Goal: Task Accomplishment & Management: Complete application form

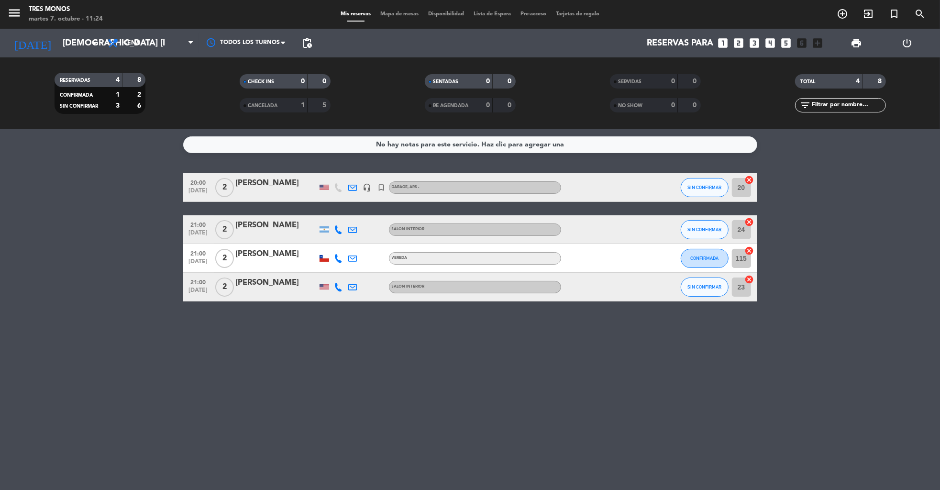
click at [903, 44] on icon "power_settings_new" at bounding box center [906, 42] width 11 height 11
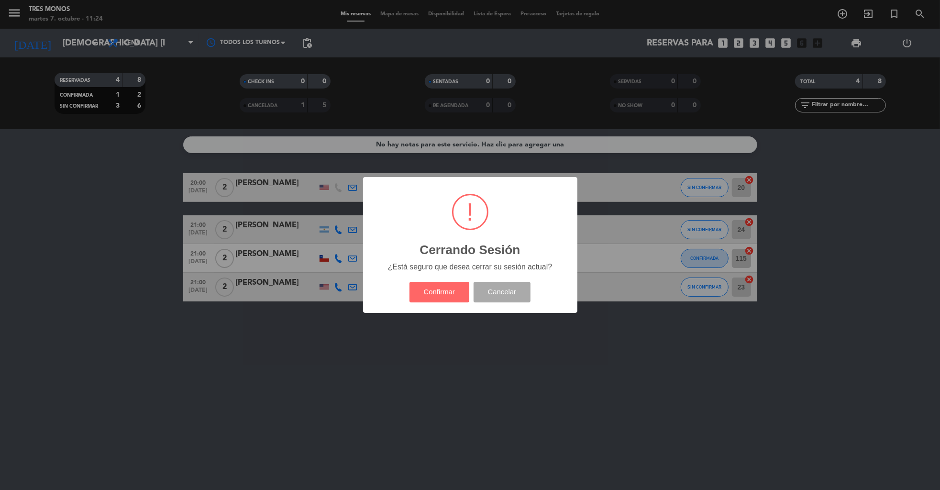
click at [435, 305] on div "Confirmar Cancelar" at bounding box center [469, 292] width 125 height 25
click at [429, 292] on button "Confirmar" at bounding box center [439, 292] width 60 height 21
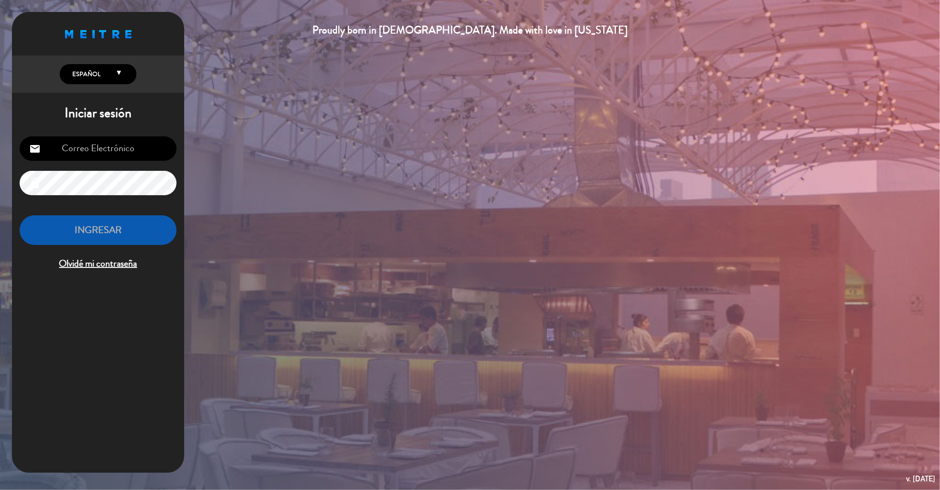
click at [139, 147] on input "email" at bounding box center [98, 148] width 157 height 24
type input "[EMAIL_ADDRESS][DOMAIN_NAME]"
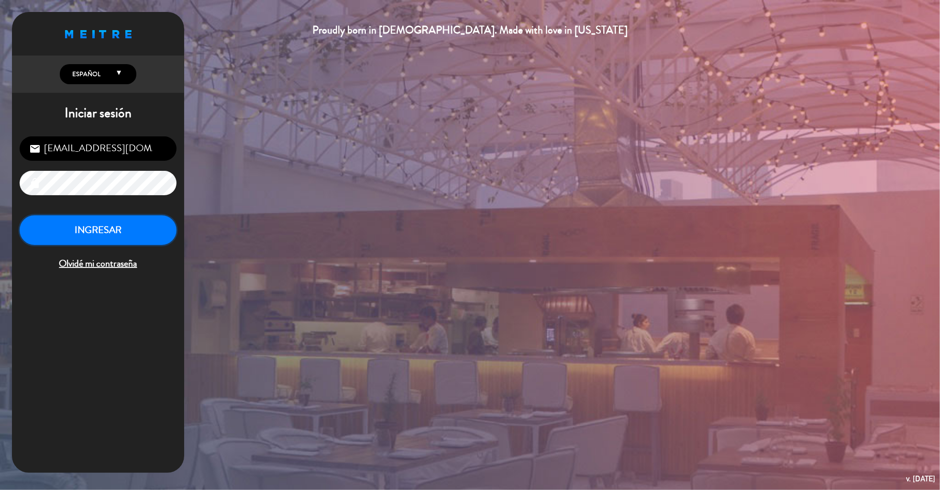
click at [119, 229] on button "INGRESAR" at bounding box center [98, 230] width 157 height 30
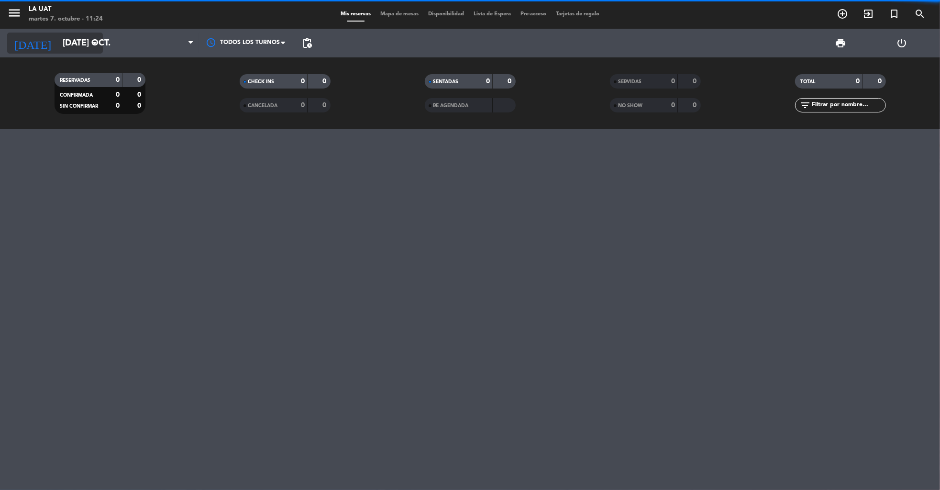
click at [73, 33] on input "[DATE] oct." at bounding box center [113, 43] width 111 height 20
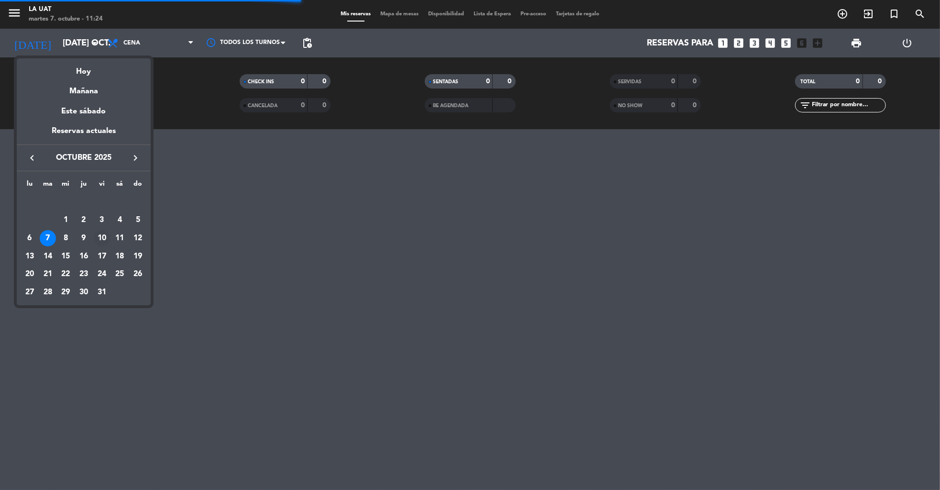
click at [100, 236] on div "10" at bounding box center [102, 238] width 16 height 16
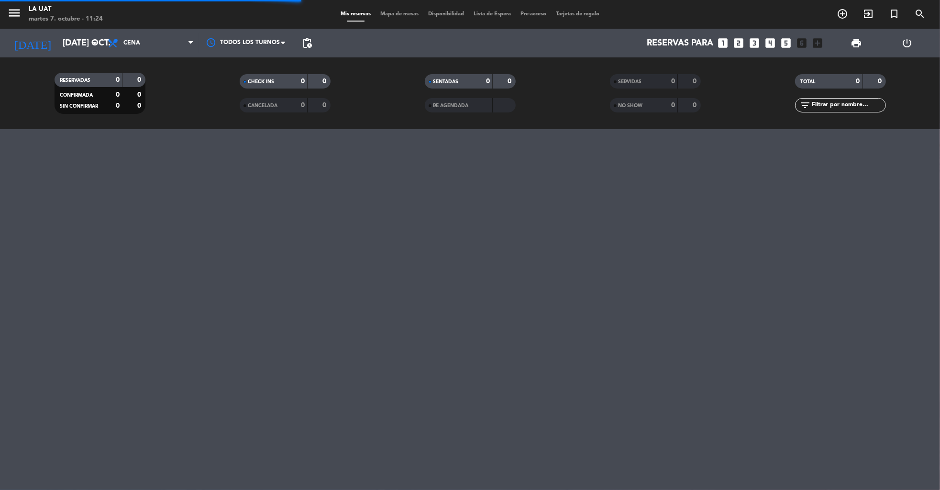
type input "vie. [DATE]"
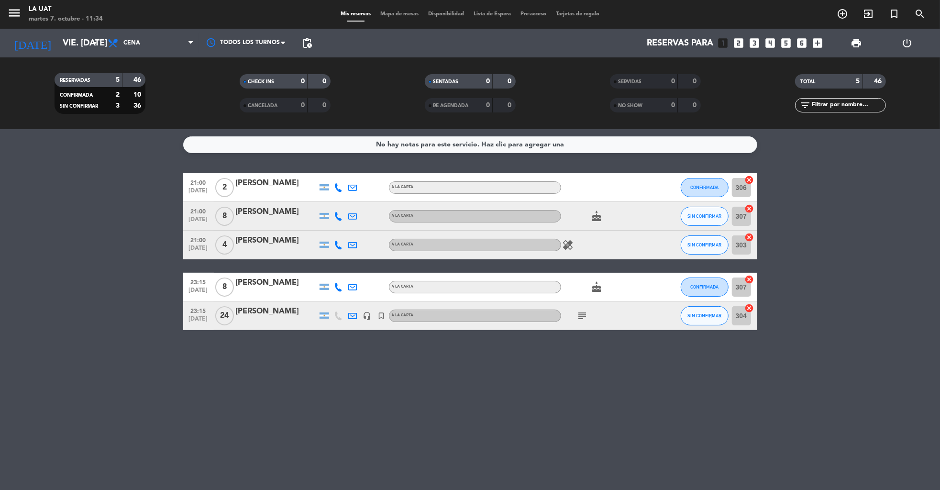
click at [909, 42] on icon "power_settings_new" at bounding box center [906, 42] width 11 height 11
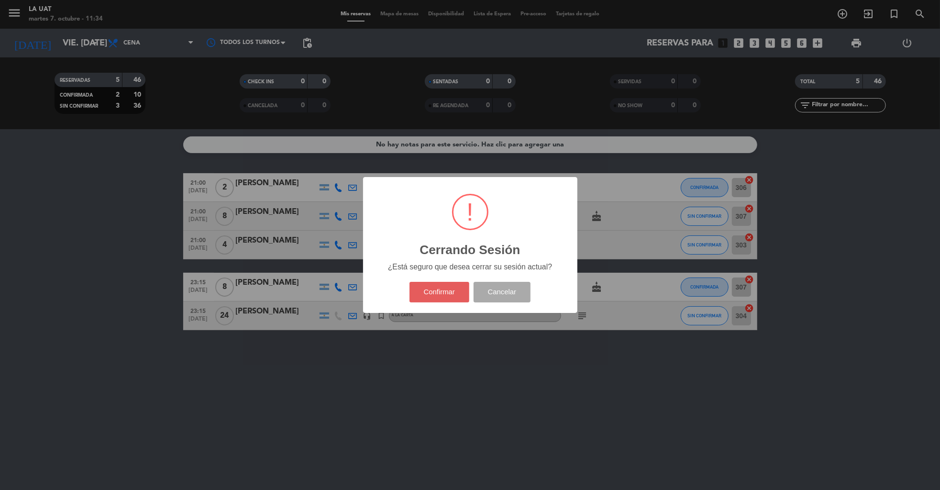
click at [427, 287] on button "Confirmar" at bounding box center [439, 292] width 60 height 21
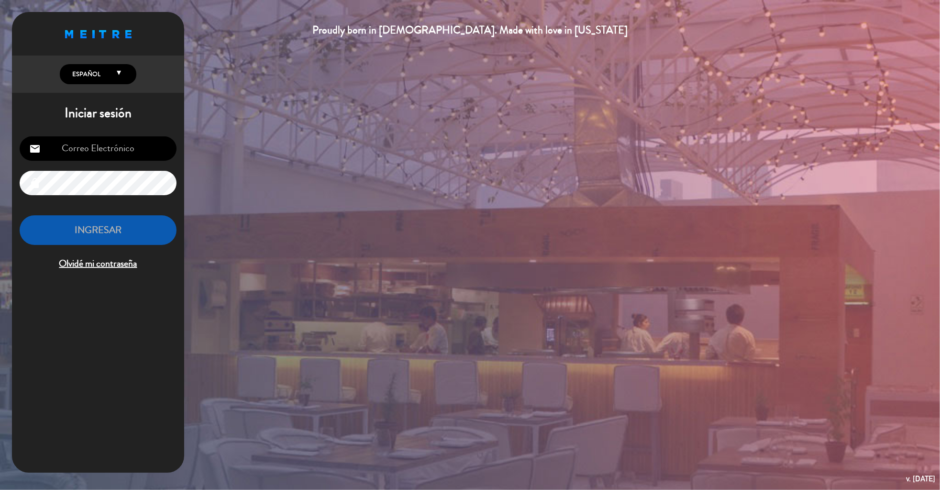
click at [100, 143] on input "email" at bounding box center [98, 148] width 157 height 24
type input "[EMAIL_ADDRESS][DOMAIN_NAME]"
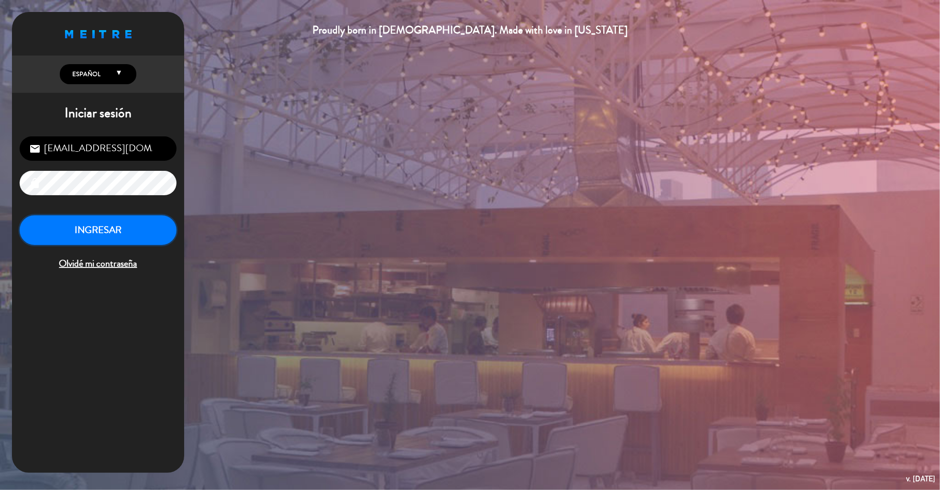
click at [122, 238] on button "INGRESAR" at bounding box center [98, 230] width 157 height 30
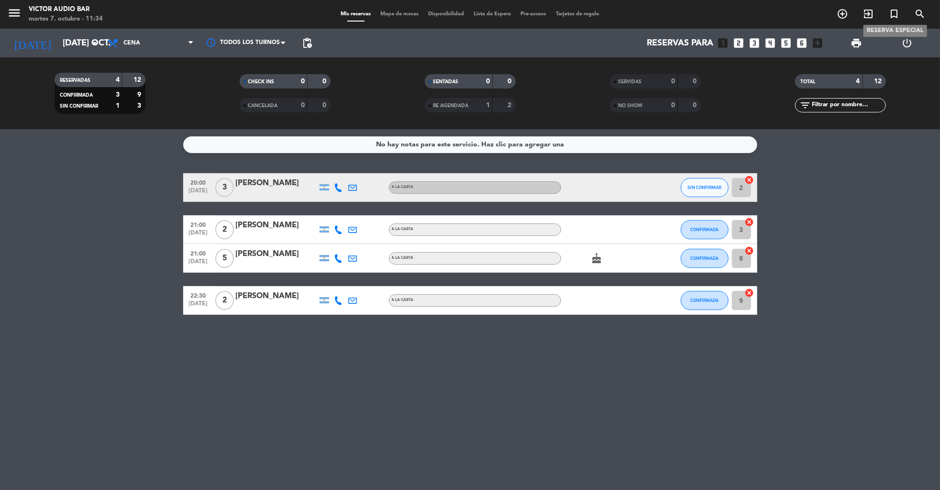
click at [894, 12] on icon "turned_in_not" at bounding box center [893, 13] width 11 height 11
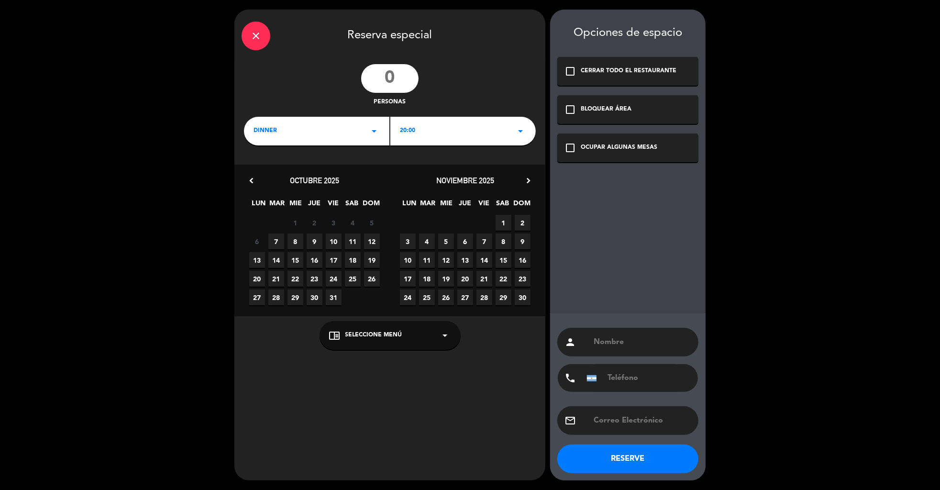
click at [383, 75] on input "number" at bounding box center [389, 78] width 57 height 29
type input "14"
click at [420, 136] on div "20:00 arrow_drop_down" at bounding box center [462, 131] width 145 height 29
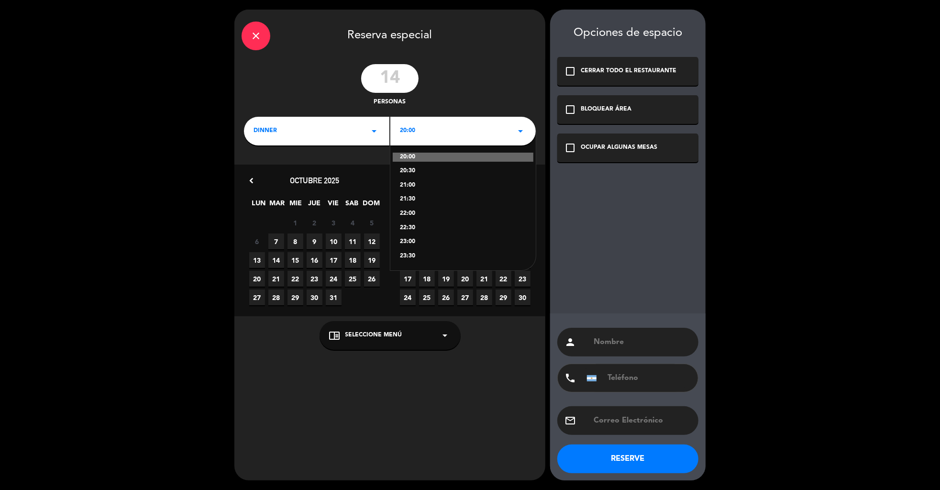
click at [411, 241] on div "23:00" at bounding box center [463, 242] width 126 height 10
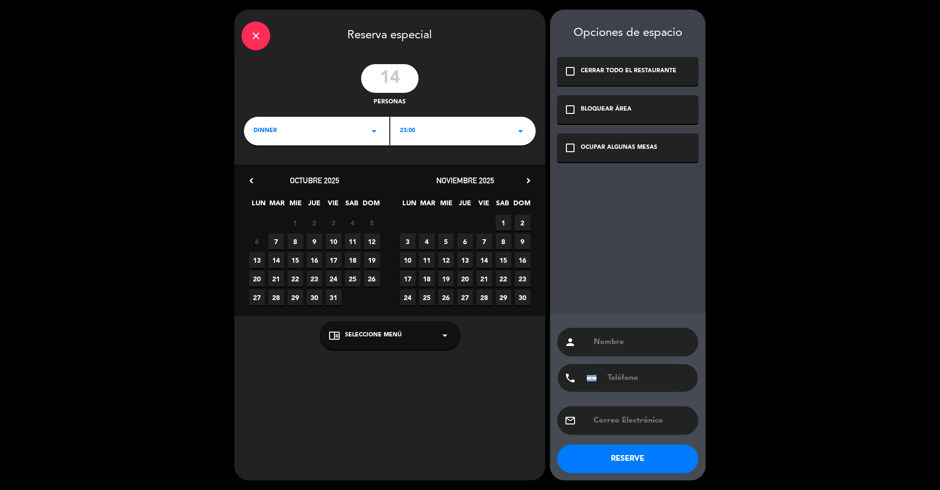
click at [312, 237] on span "9" at bounding box center [314, 241] width 16 height 16
click at [396, 343] on div "chrome_reader_mode Seleccione Menú arrow_drop_down" at bounding box center [389, 335] width 141 height 29
click at [351, 311] on div "A LA CARTA" at bounding box center [390, 312] width 122 height 10
click at [626, 143] on div "check_box_outline_blank OCUPAR ALGUNAS MESAS" at bounding box center [627, 147] width 141 height 29
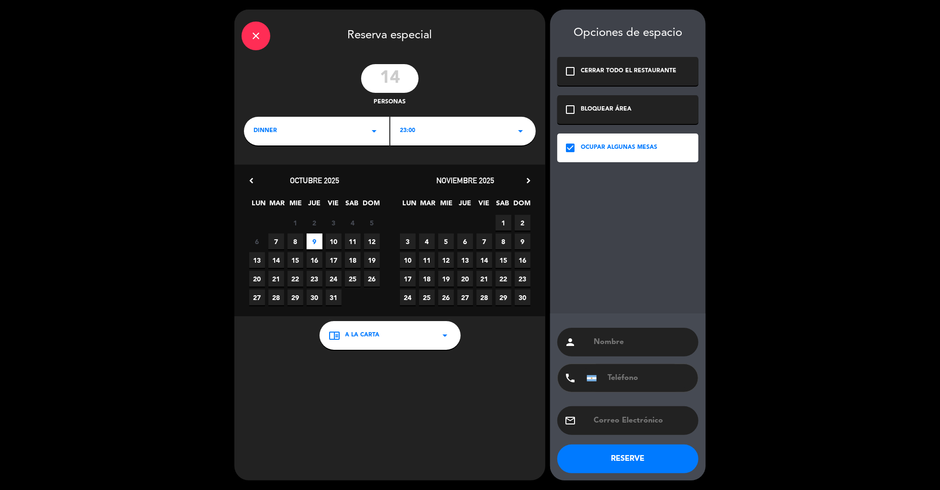
click at [629, 332] on div "person" at bounding box center [627, 342] width 141 height 29
click at [621, 338] on input "text" at bounding box center [641, 341] width 98 height 13
type input "[PERSON_NAME]"
click at [602, 468] on button "RESERVE" at bounding box center [627, 458] width 141 height 29
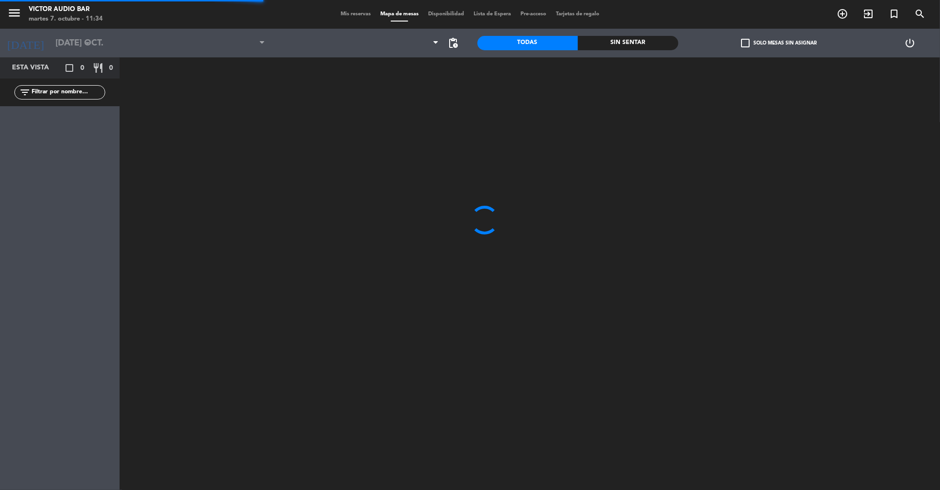
type input "[DEMOGRAPHIC_DATA] [DATE]"
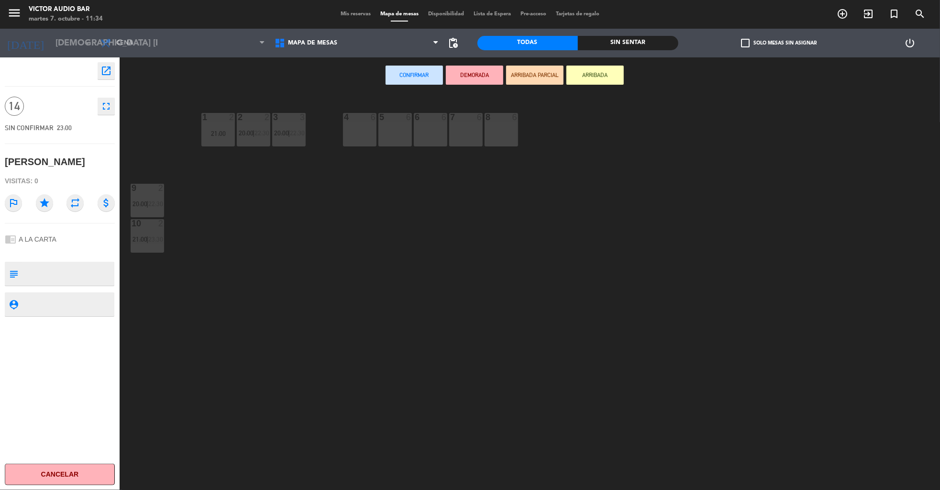
click at [465, 132] on div "7 6" at bounding box center [465, 129] width 33 height 33
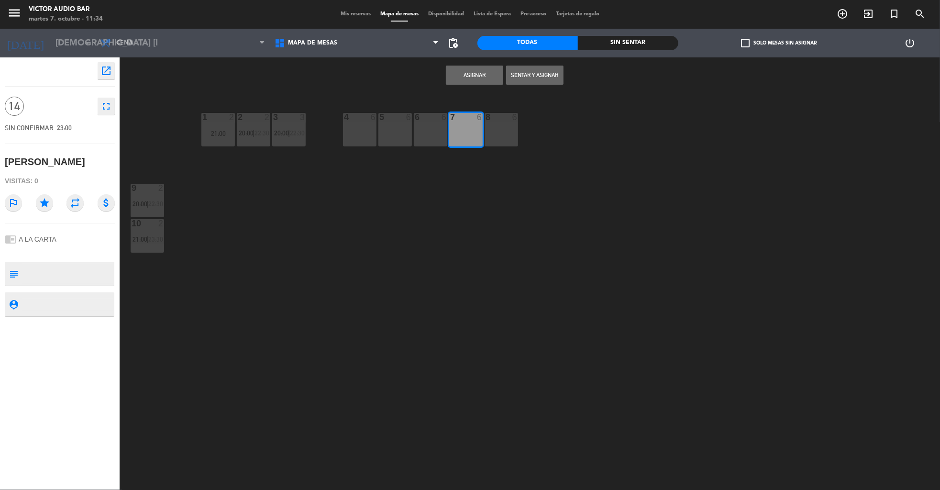
click at [502, 134] on div "8 6" at bounding box center [500, 129] width 33 height 33
click at [470, 77] on button "Asignar" at bounding box center [474, 75] width 57 height 19
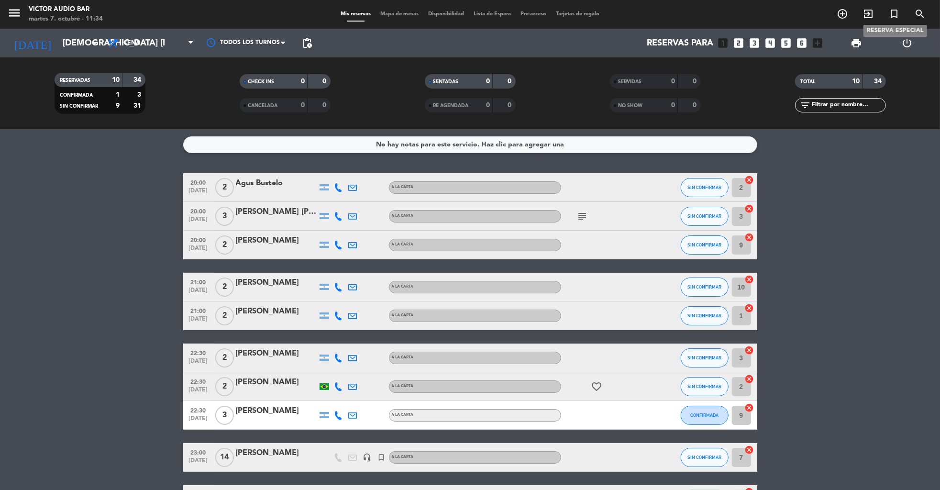
click at [894, 18] on icon "turned_in_not" at bounding box center [893, 13] width 11 height 11
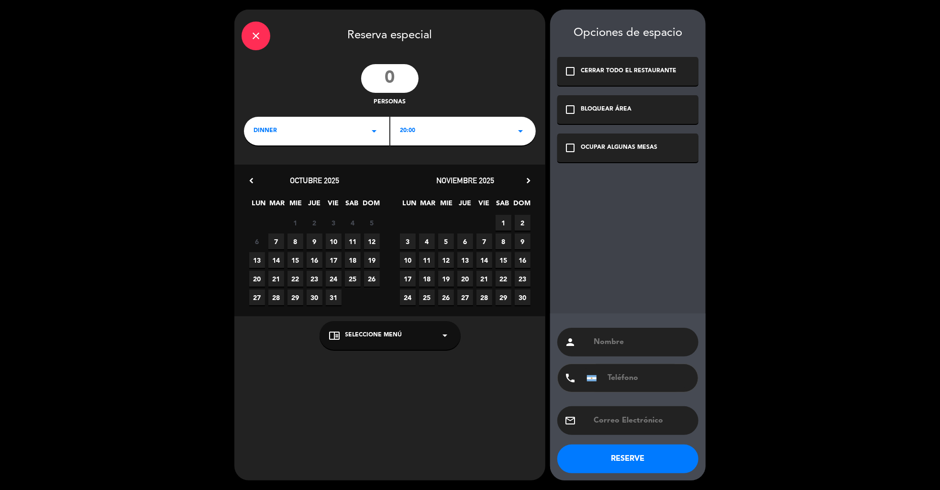
click at [382, 78] on input "number" at bounding box center [389, 78] width 57 height 29
type input "6"
click at [423, 131] on div "20:00 arrow_drop_down" at bounding box center [462, 131] width 145 height 29
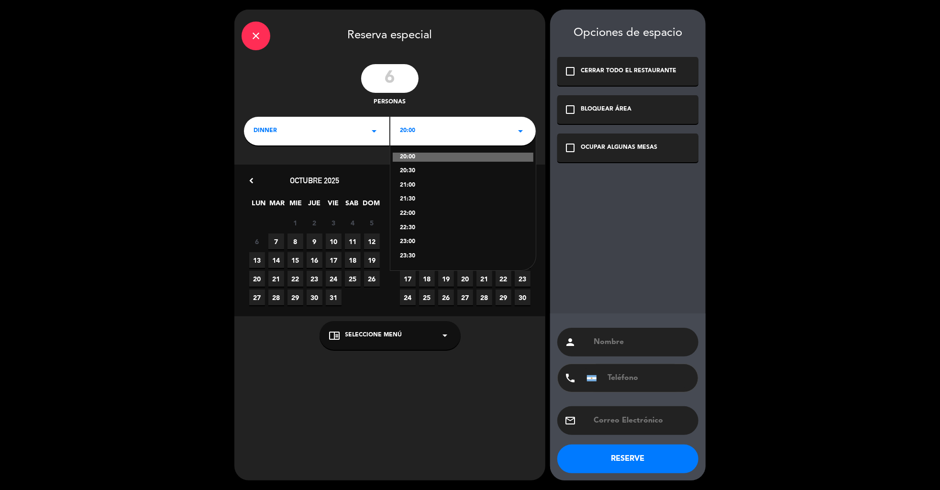
click at [406, 182] on div "21:00" at bounding box center [463, 186] width 126 height 10
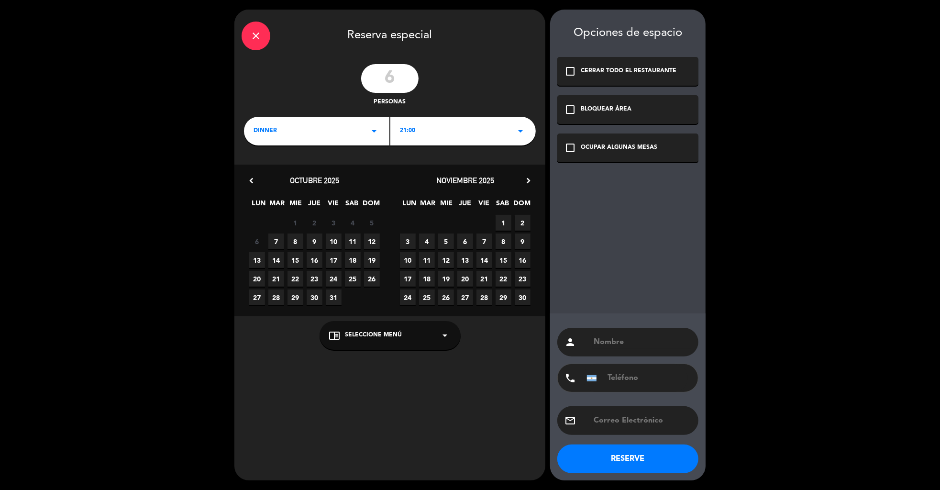
click at [293, 244] on span "8" at bounding box center [295, 241] width 16 height 16
click at [628, 144] on div "check_box_outline_blank OCUPAR ALGUNAS MESAS" at bounding box center [627, 147] width 141 height 29
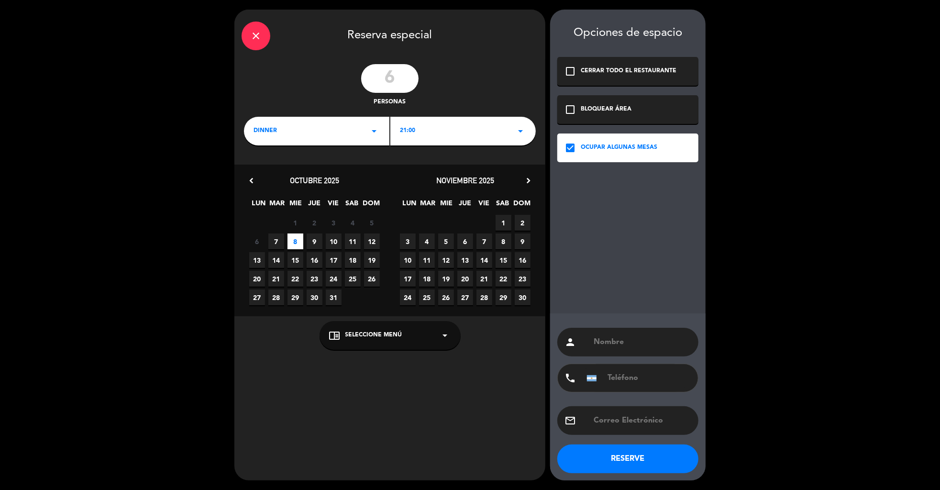
click at [612, 349] on input "text" at bounding box center [641, 341] width 98 height 13
type input "Coffee"
click at [398, 328] on div "chrome_reader_mode Seleccione Menú arrow_drop_down" at bounding box center [389, 335] width 141 height 29
click at [343, 311] on div "A LA CARTA" at bounding box center [390, 312] width 122 height 10
click at [637, 463] on button "RESERVE" at bounding box center [627, 458] width 141 height 29
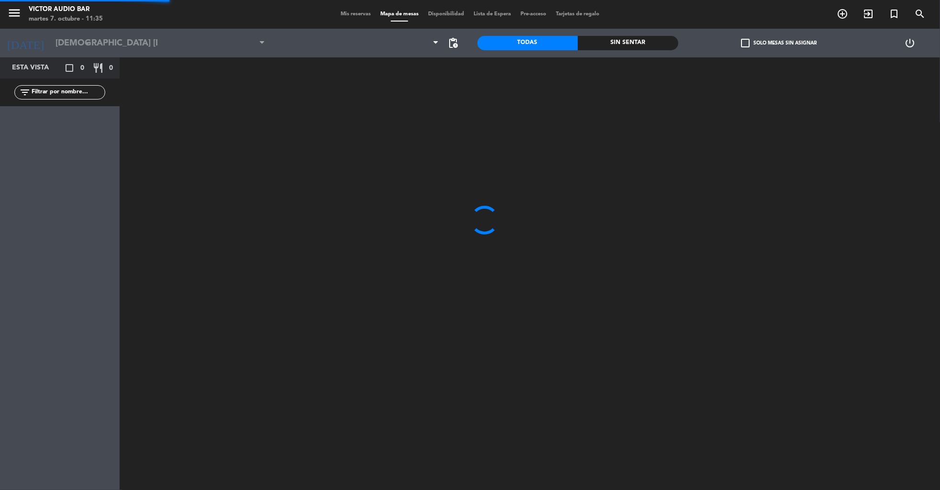
type input "mié. [DATE]"
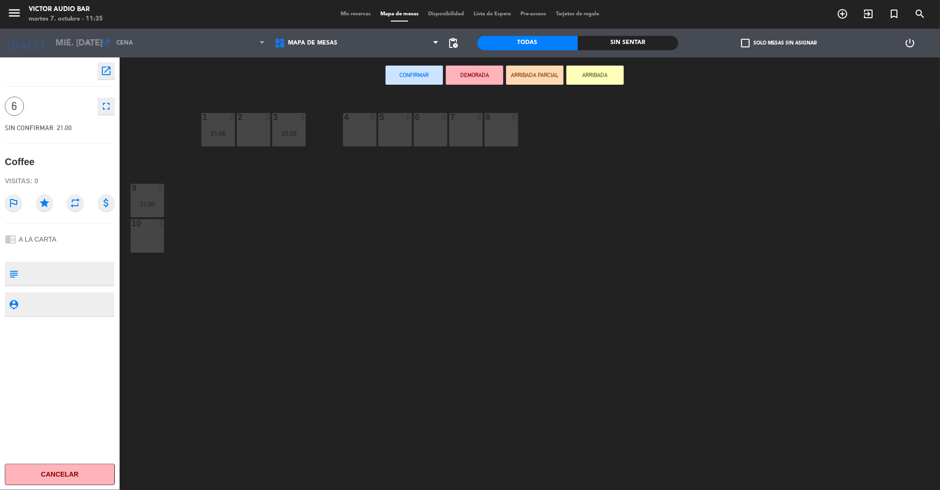
click at [389, 121] on div at bounding box center [395, 117] width 16 height 9
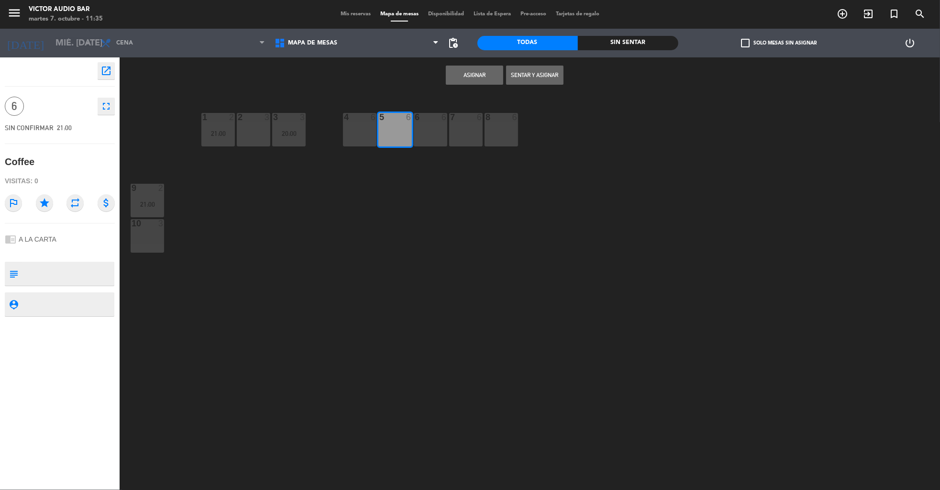
click at [472, 75] on button "Asignar" at bounding box center [474, 75] width 57 height 19
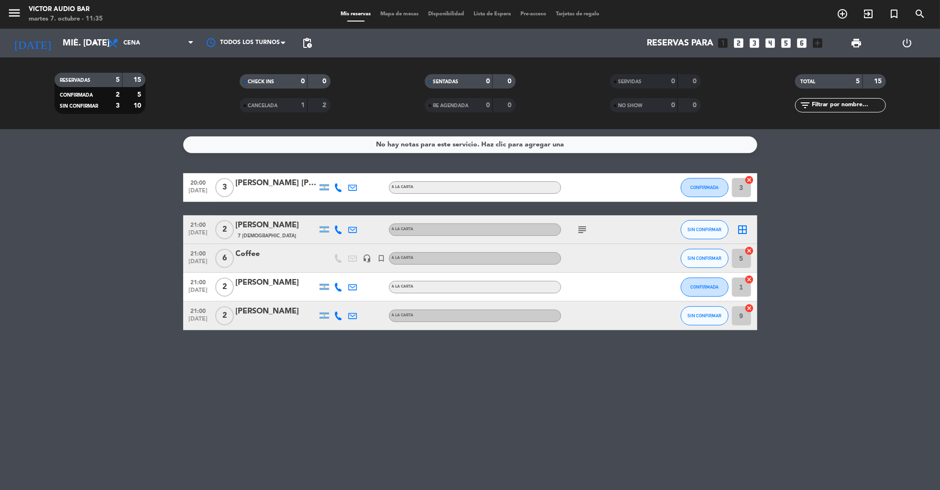
click at [404, 14] on span "Mapa de mesas" at bounding box center [399, 13] width 48 height 5
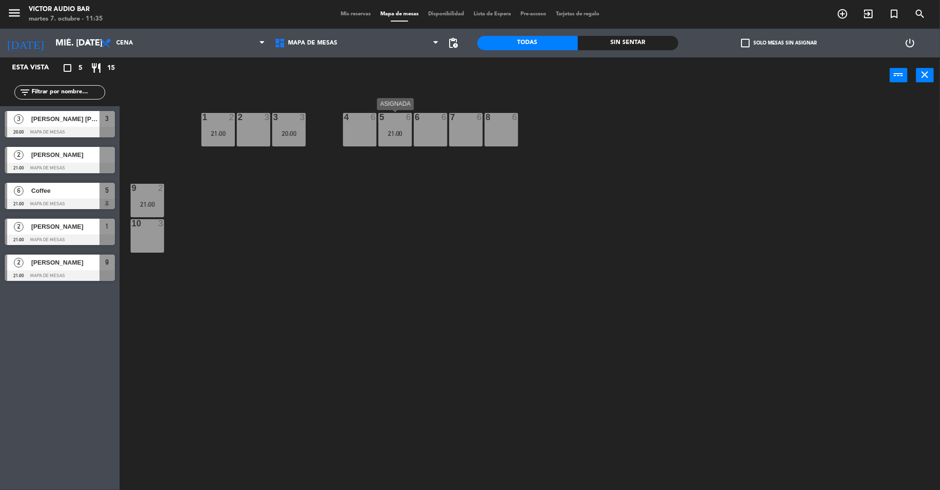
click at [397, 131] on div "21:00" at bounding box center [394, 133] width 33 height 7
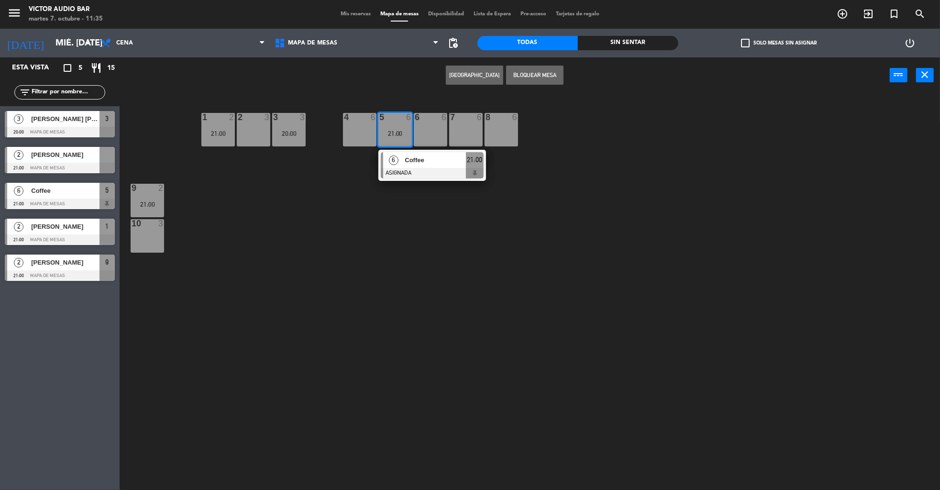
click at [540, 81] on button "Bloquear Mesa" at bounding box center [534, 75] width 57 height 19
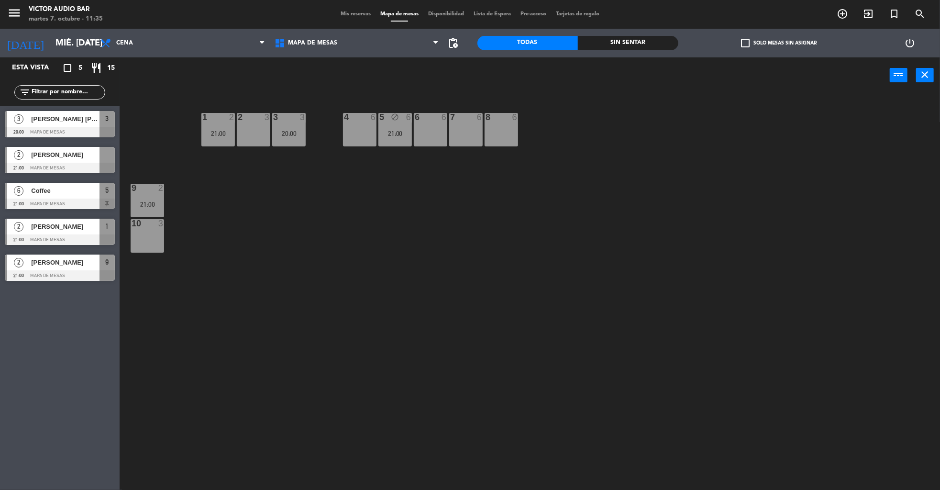
click at [426, 132] on div "6 6" at bounding box center [430, 129] width 33 height 33
click at [537, 76] on button "Bloquear Mesa" at bounding box center [534, 75] width 57 height 19
click at [907, 41] on icon "power_settings_new" at bounding box center [909, 42] width 11 height 11
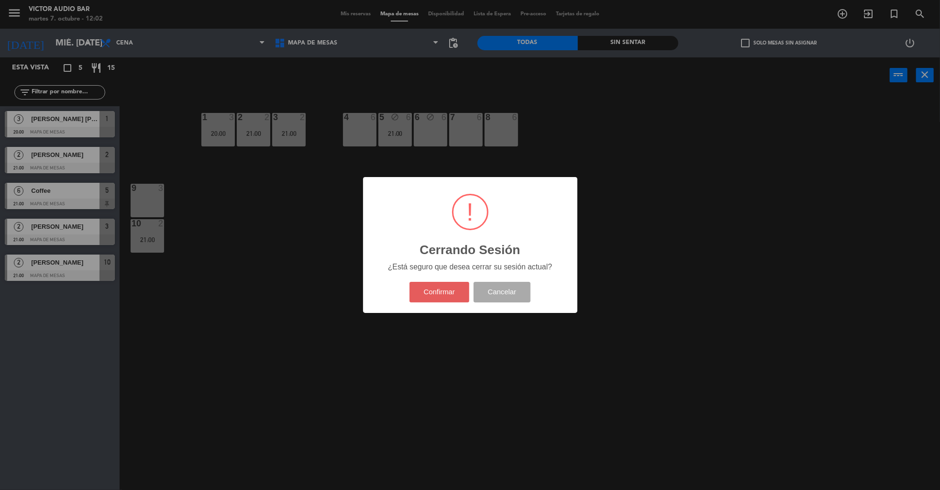
click at [462, 297] on button "Confirmar" at bounding box center [439, 292] width 60 height 21
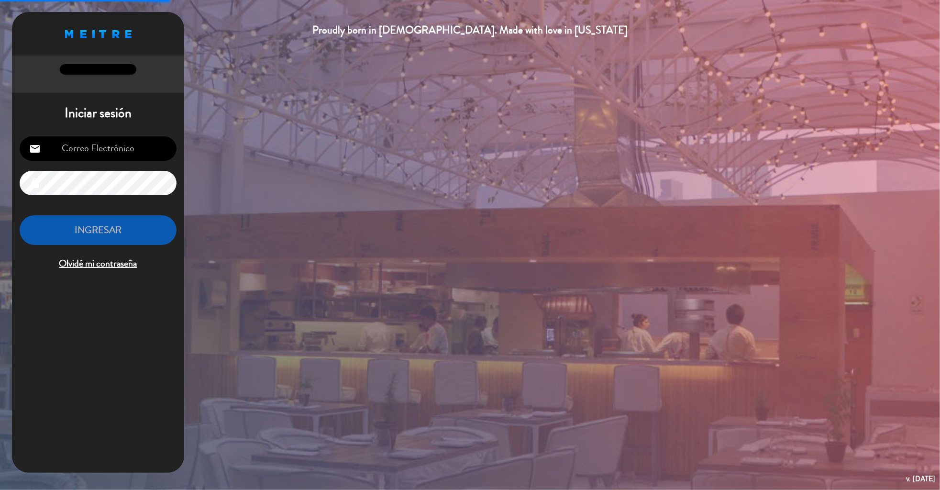
click at [93, 148] on input "email" at bounding box center [98, 148] width 157 height 24
type input "[EMAIL_ADDRESS][DOMAIN_NAME]"
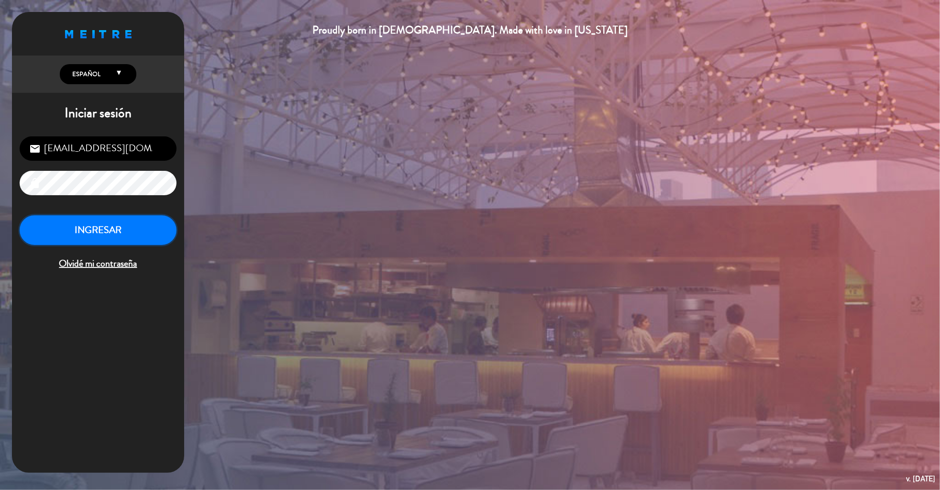
click at [116, 225] on button "INGRESAR" at bounding box center [98, 230] width 157 height 30
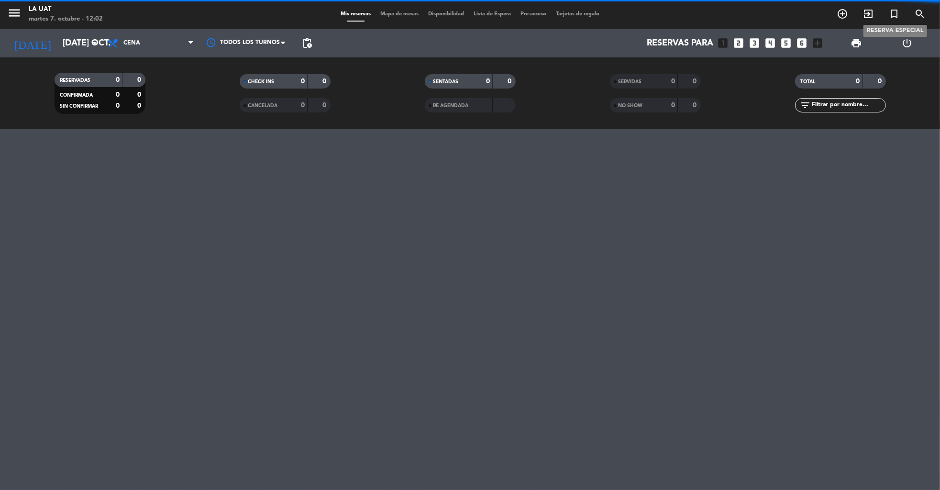
click at [895, 18] on icon "turned_in_not" at bounding box center [893, 13] width 11 height 11
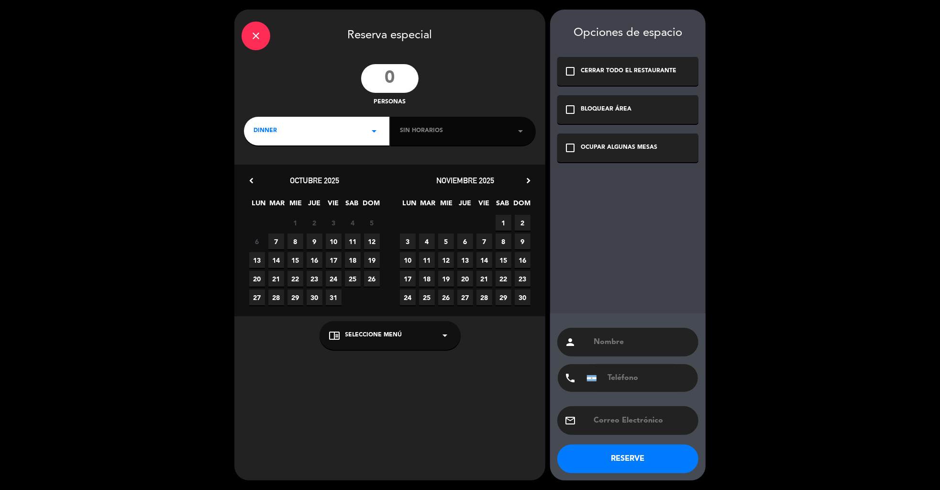
click at [391, 77] on input "number" at bounding box center [389, 78] width 57 height 29
type input "10"
click at [334, 128] on div "DINNER arrow_drop_down" at bounding box center [316, 131] width 145 height 29
click at [264, 155] on div "Cena" at bounding box center [316, 158] width 141 height 10
click at [466, 130] on div "Sin horarios arrow_drop_down" at bounding box center [462, 131] width 145 height 29
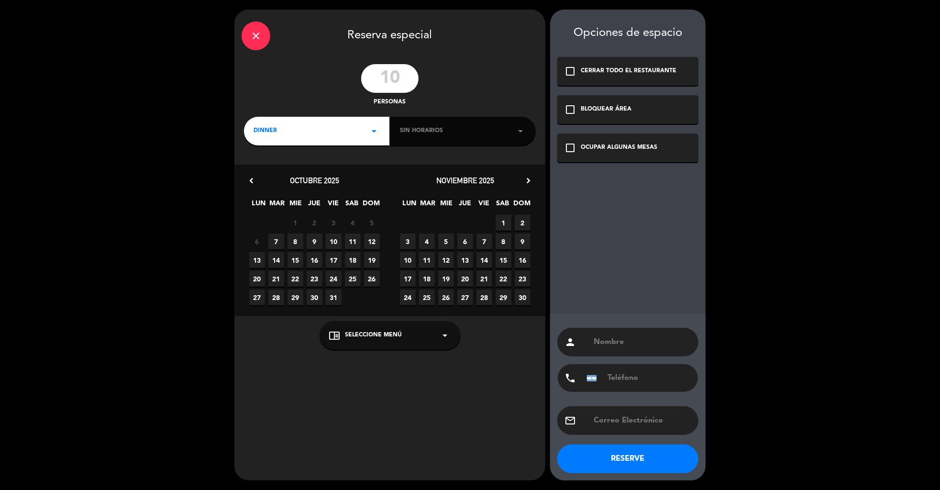
click at [334, 240] on span "10" at bounding box center [334, 241] width 16 height 16
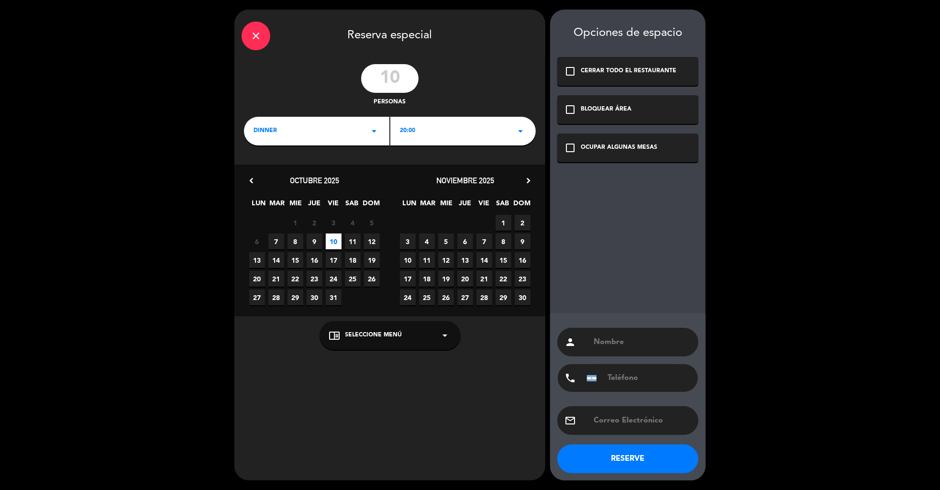
click at [459, 133] on div "20:00 arrow_drop_down" at bounding box center [462, 131] width 145 height 29
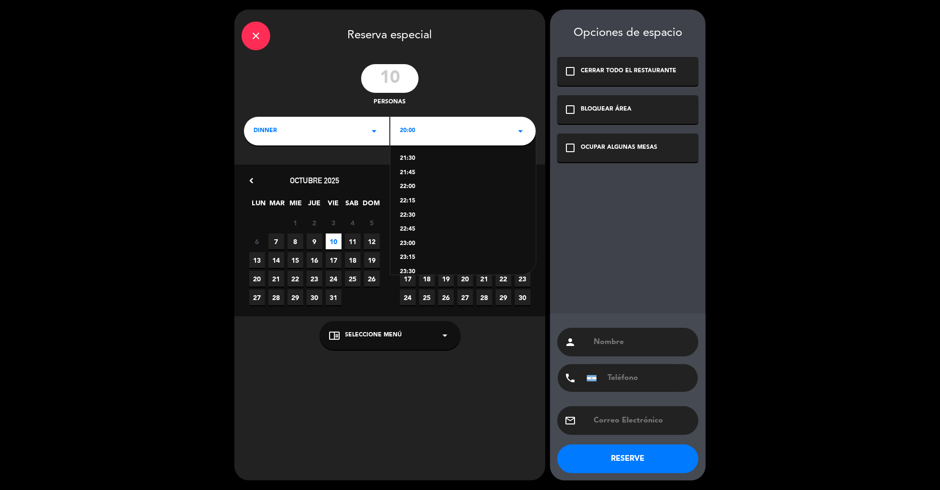
scroll to position [93, 0]
click at [406, 248] on div "23:15" at bounding box center [463, 248] width 126 height 10
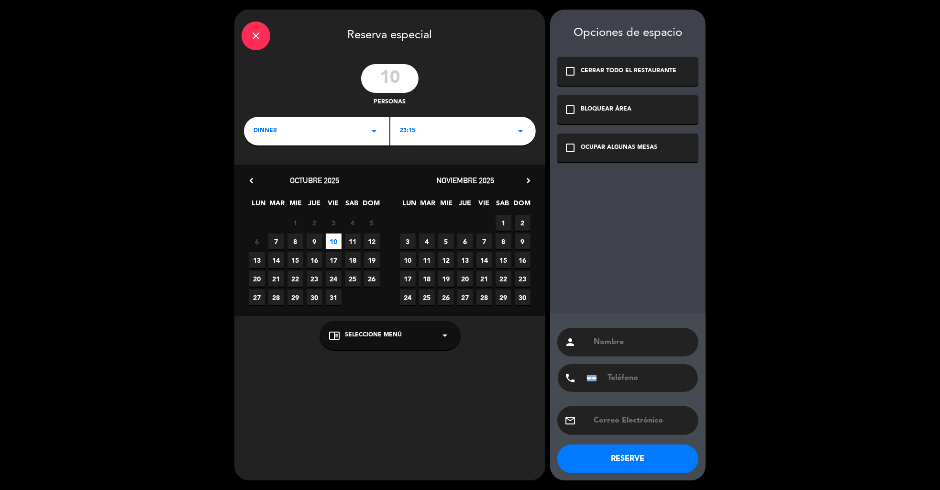
click at [378, 345] on div "chrome_reader_mode Seleccione Menú arrow_drop_down" at bounding box center [389, 335] width 141 height 29
click at [330, 311] on div "A LA CARTA" at bounding box center [390, 312] width 122 height 10
click at [645, 142] on div "check_box_outline_blank OCUPAR ALGUNAS MESAS" at bounding box center [627, 147] width 141 height 29
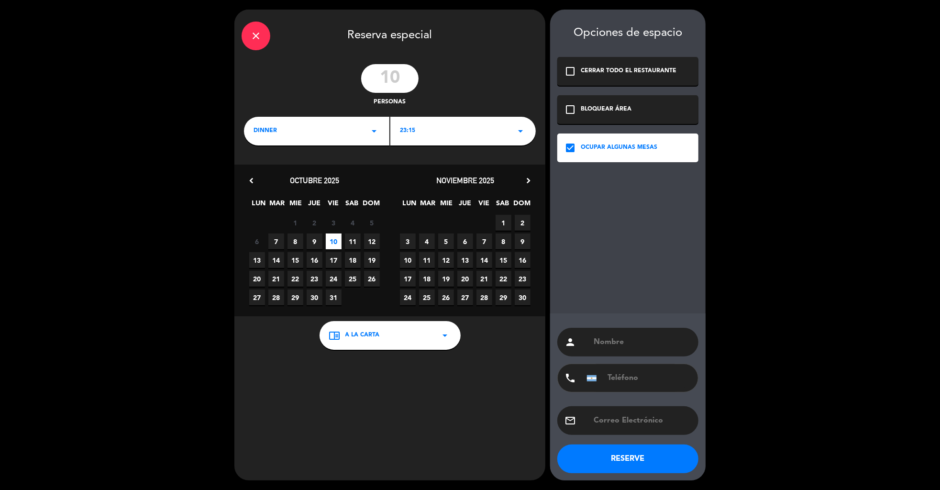
click at [615, 332] on div "person" at bounding box center [627, 342] width 141 height 29
click at [615, 340] on input "text" at bounding box center [641, 341] width 98 height 13
paste input "[PERSON_NAME]"
type input "[PERSON_NAME]"
click at [645, 417] on input "text" at bounding box center [641, 420] width 98 height 13
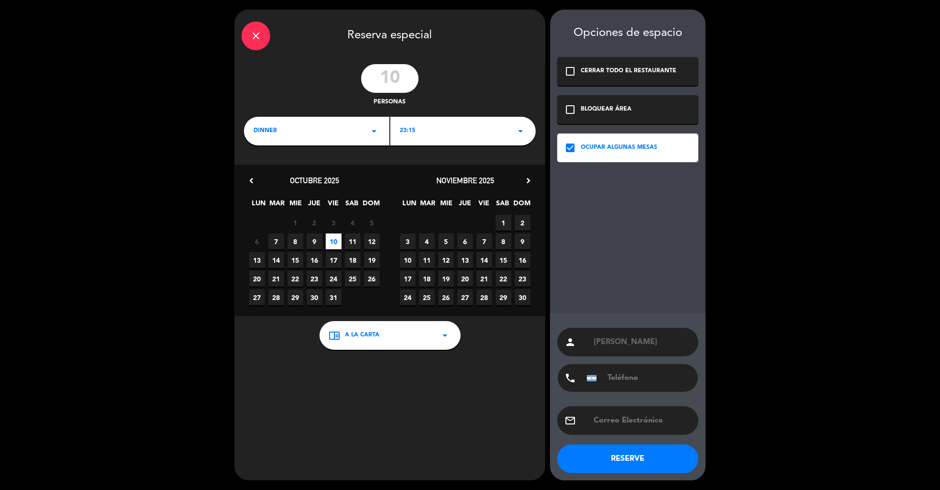
paste input "[EMAIL_ADDRESS][DOMAIN_NAME]"
type input "[EMAIL_ADDRESS][DOMAIN_NAME]"
drag, startPoint x: 620, startPoint y: 341, endPoint x: 639, endPoint y: 341, distance: 19.1
click at [639, 341] on input "[PERSON_NAME]" at bounding box center [641, 341] width 98 height 13
paste input "[PERSON_NAME]."
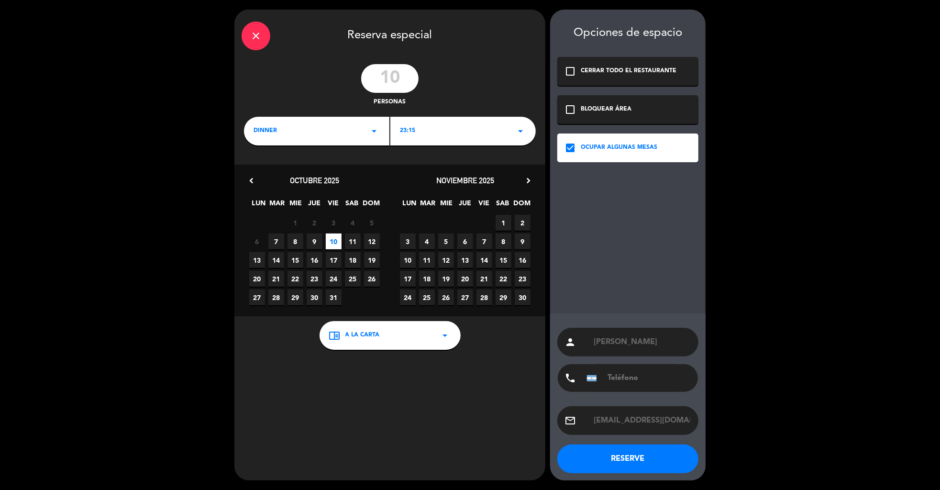
type input "[PERSON_NAME]"
click at [613, 457] on button "RESERVE" at bounding box center [627, 458] width 141 height 29
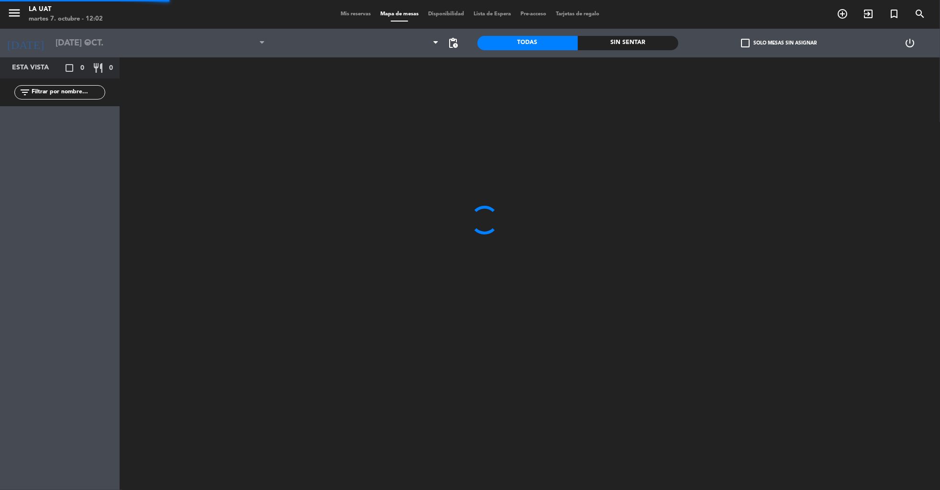
type input "vie. [DATE]"
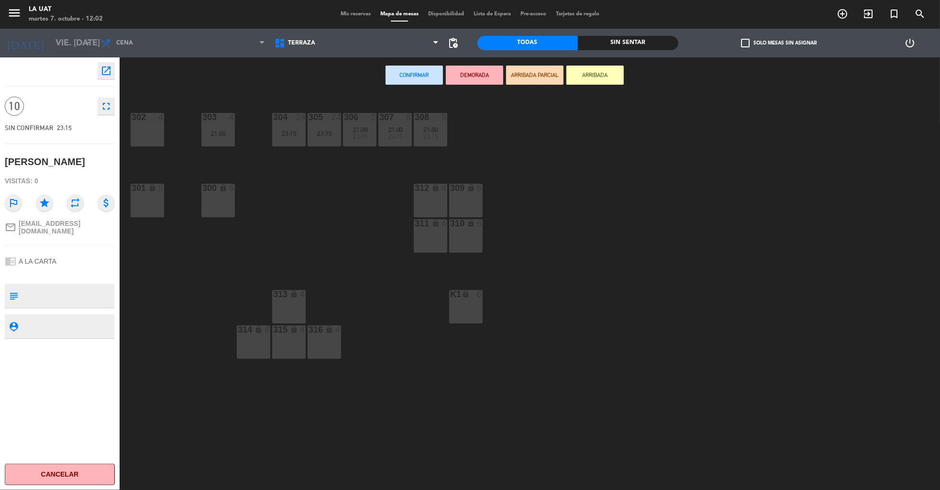
click at [70, 287] on textarea at bounding box center [67, 295] width 91 height 20
type textarea "deja 50k [PERSON_NAME] - a [PERSON_NAME]"
click at [93, 261] on div "chrome_reader_mode A LA CARTA" at bounding box center [60, 261] width 110 height 18
click at [219, 120] on div at bounding box center [218, 117] width 16 height 9
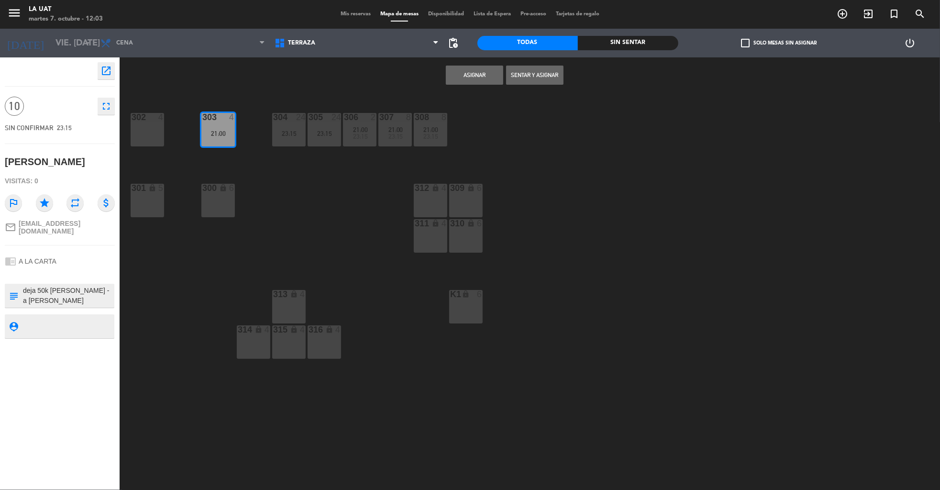
click at [477, 70] on button "Asignar" at bounding box center [474, 75] width 57 height 19
